Goal: Book appointment/travel/reservation

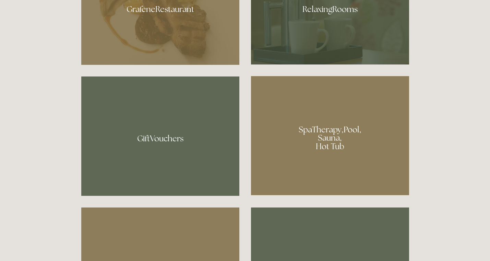
scroll to position [479, 0]
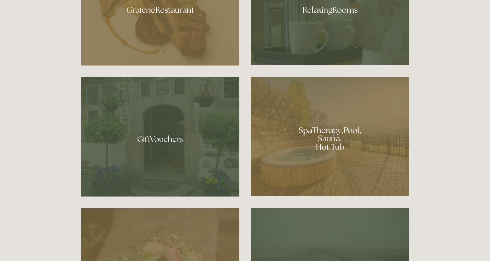
click at [325, 135] on div at bounding box center [330, 136] width 158 height 119
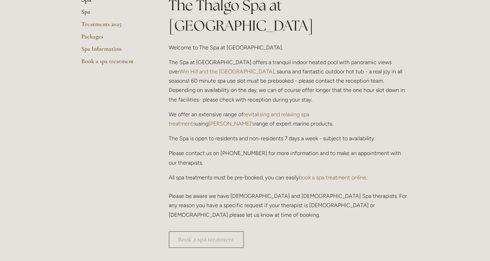
scroll to position [182, 0]
click at [110, 24] on link "Treatments 2025" at bounding box center [113, 26] width 65 height 12
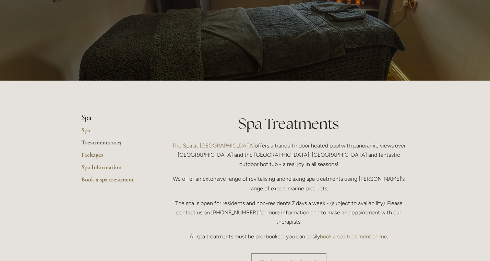
scroll to position [65, 0]
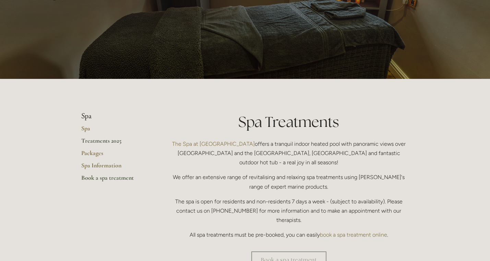
click at [119, 178] on link "Book a spa treatment" at bounding box center [113, 180] width 65 height 12
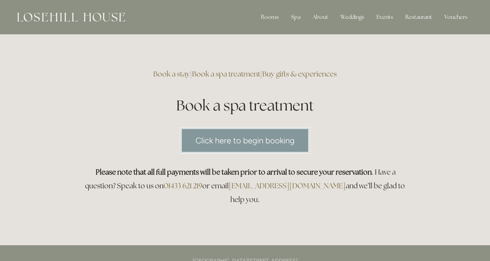
click at [248, 138] on link "Click here to begin booking" at bounding box center [245, 140] width 130 height 26
click at [257, 141] on link "Click here to begin booking" at bounding box center [245, 140] width 130 height 26
